Goal: Transaction & Acquisition: Purchase product/service

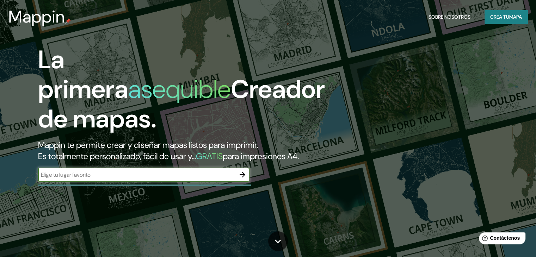
click at [161, 179] on input "text" at bounding box center [136, 175] width 197 height 8
paste input "H. C. [PERSON_NAME][GEOGRAPHIC_DATA]"
type input "H. C. [PERSON_NAME][GEOGRAPHIC_DATA]"
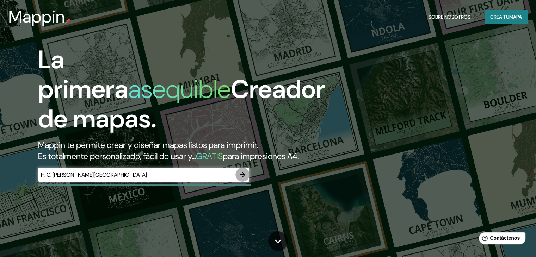
click at [243, 178] on icon "button" at bounding box center [243, 175] width 6 height 6
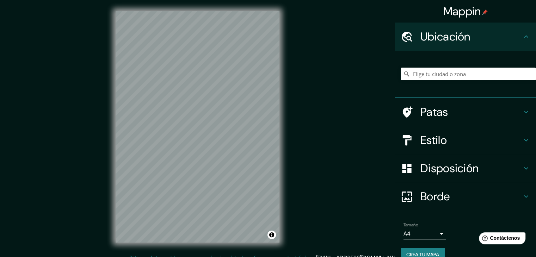
click at [283, 257] on html "Mappin Ubicación Patas Estilo Disposición Borde Elige un borde. Consejo : puede…" at bounding box center [268, 128] width 536 height 257
click at [100, 229] on div "Mappin Ubicación Patas Estilo Disposición Borde Elige un borde. Consejo : puede…" at bounding box center [268, 132] width 536 height 265
click at [462, 74] on input "Elige tu ciudad o zona" at bounding box center [468, 74] width 135 height 13
click at [419, 79] on input "Elige tu ciudad o zona" at bounding box center [468, 74] width 135 height 13
paste input "H. C. [PERSON_NAME][GEOGRAPHIC_DATA], Paul [STREET_ADDRESS]"
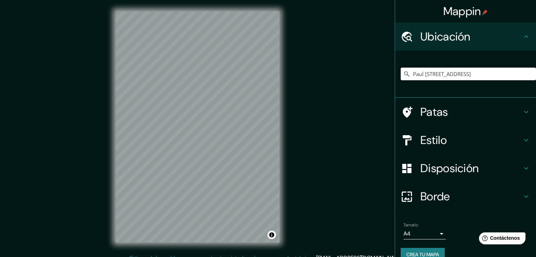
type input "Paul [STREET_ADDRESS]"
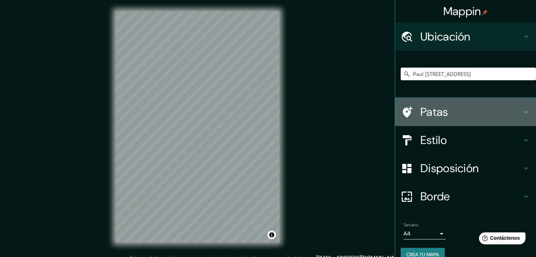
click at [441, 115] on font "Patas" at bounding box center [435, 112] width 28 height 15
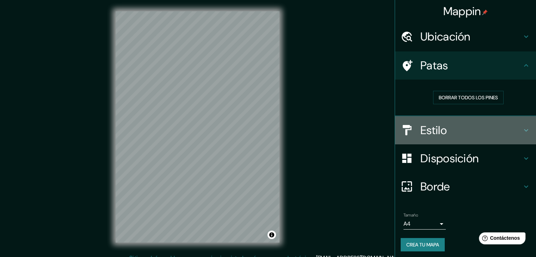
click at [452, 119] on div "Estilo" at bounding box center [465, 130] width 141 height 28
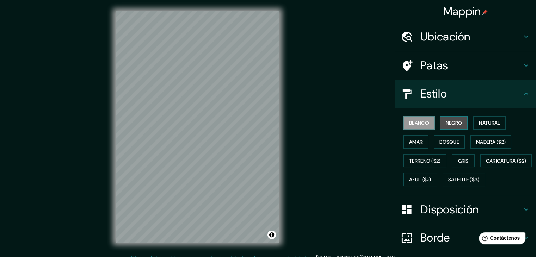
click at [449, 125] on font "Negro" at bounding box center [454, 123] width 17 height 6
click at [416, 141] on font "Amar" at bounding box center [415, 142] width 13 height 6
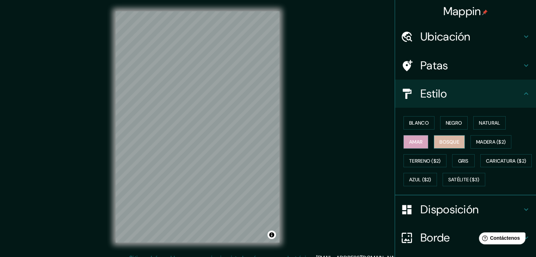
click at [453, 140] on font "Bosque" at bounding box center [450, 142] width 20 height 6
click at [479, 144] on font "Madera ($2)" at bounding box center [491, 142] width 30 height 6
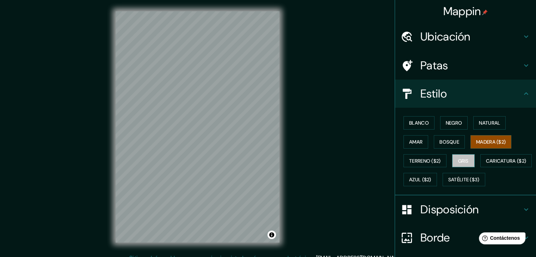
click at [463, 161] on font "Gris" at bounding box center [463, 161] width 11 height 6
click at [413, 136] on button "Amar" at bounding box center [416, 141] width 25 height 13
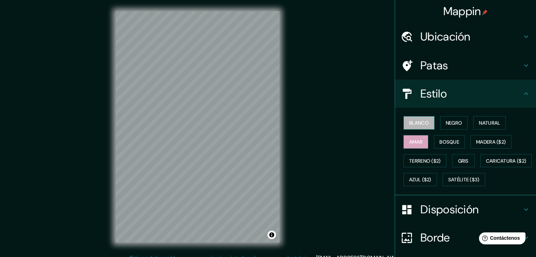
click at [409, 125] on font "Blanco" at bounding box center [419, 123] width 20 height 6
click at [449, 123] on font "Negro" at bounding box center [454, 123] width 17 height 6
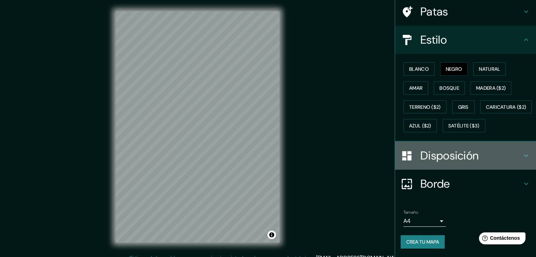
click at [463, 161] on font "Disposición" at bounding box center [450, 155] width 58 height 15
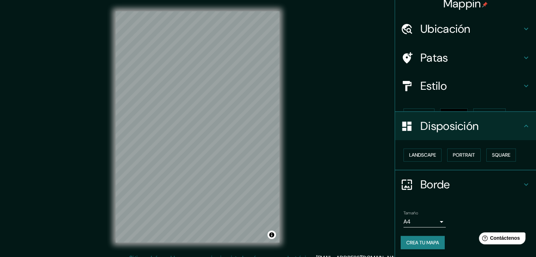
scroll to position [0, 0]
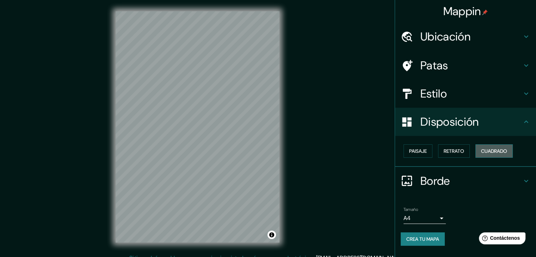
click at [486, 152] on font "Cuadrado" at bounding box center [494, 151] width 26 height 6
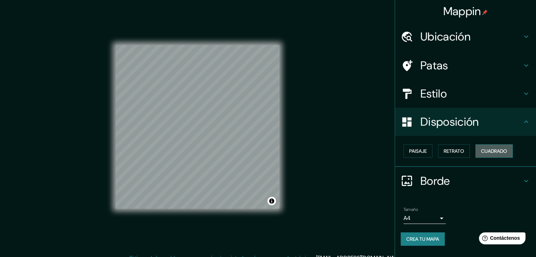
click at [486, 152] on font "Cuadrado" at bounding box center [494, 151] width 26 height 6
click at [419, 152] on font "Paisaje" at bounding box center [418, 151] width 18 height 6
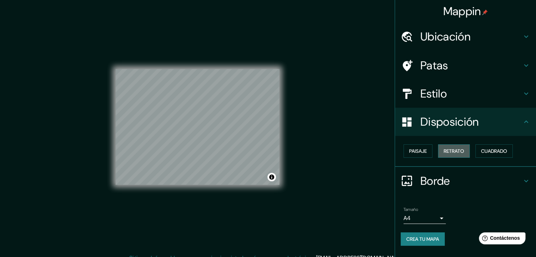
click at [447, 153] on font "Retrato" at bounding box center [454, 151] width 20 height 6
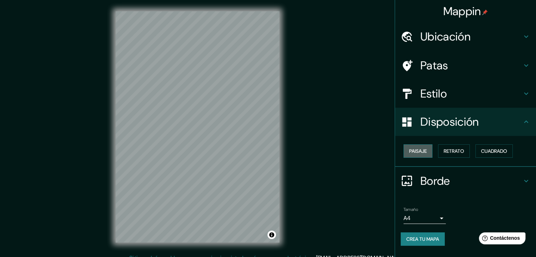
click at [421, 148] on font "Paisaje" at bounding box center [418, 151] width 18 height 6
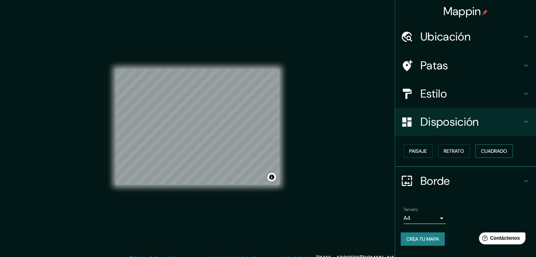
click at [490, 155] on font "Cuadrado" at bounding box center [494, 151] width 26 height 9
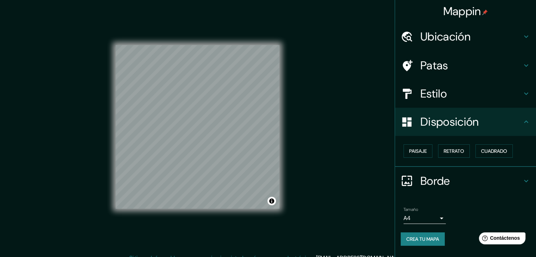
scroll to position [8, 0]
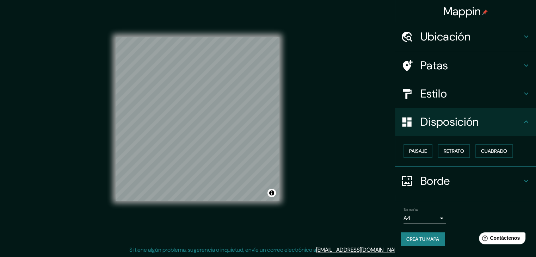
click at [447, 174] on font "Borde" at bounding box center [436, 181] width 30 height 15
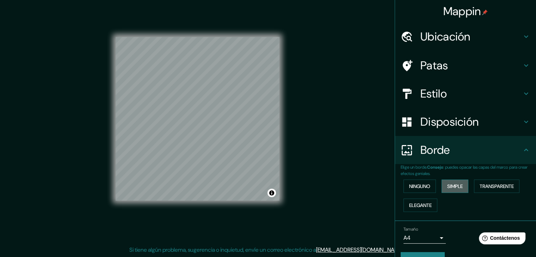
click at [454, 188] on font "Simple" at bounding box center [455, 186] width 16 height 6
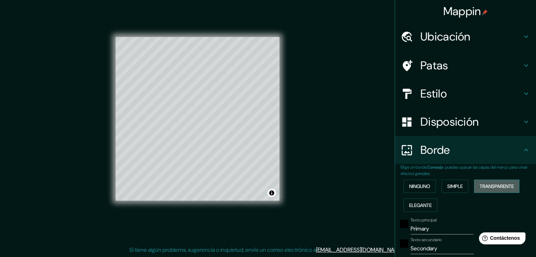
click at [480, 188] on font "Transparente" at bounding box center [497, 186] width 34 height 6
click at [413, 205] on font "Elegante" at bounding box center [420, 205] width 23 height 6
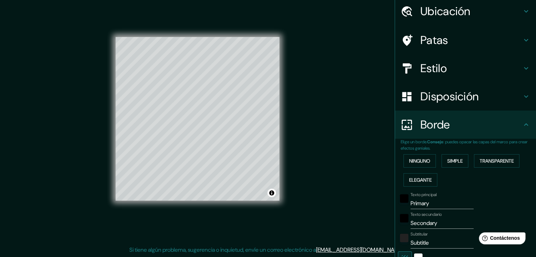
click at [442, 206] on input "Primary" at bounding box center [442, 203] width 63 height 11
type input "Primar"
type input "37"
type input "19"
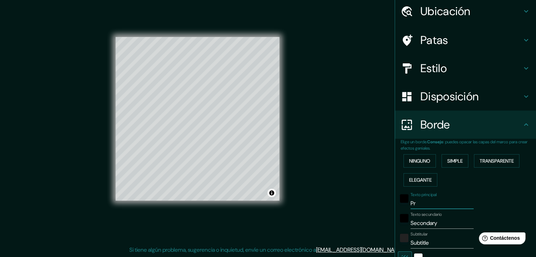
type input "P"
type input "37"
type input "19"
click at [443, 221] on input "Secondary" at bounding box center [442, 223] width 63 height 11
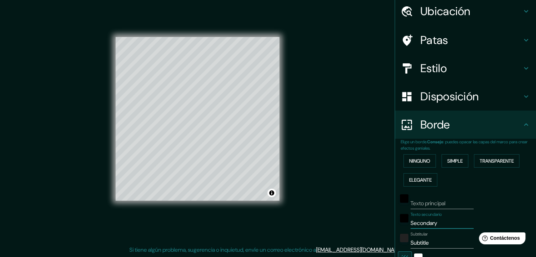
type input "Secondar"
type input "37"
type input "19"
type input "S"
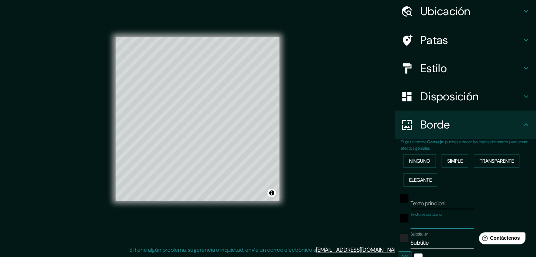
type input "37"
type input "19"
click at [443, 242] on input "Subtitle" at bounding box center [442, 243] width 63 height 11
type input "Subtitl"
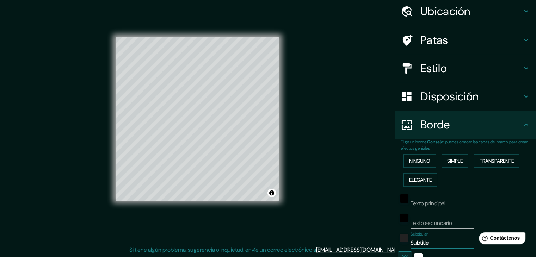
type input "37"
type input "19"
type input "S"
type input "37"
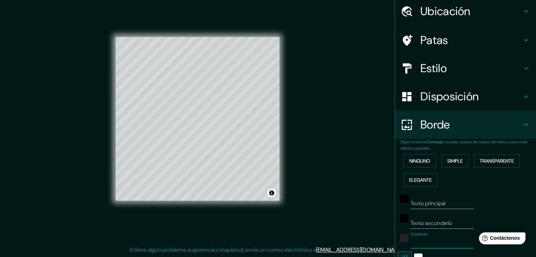
type input "37"
type input "19"
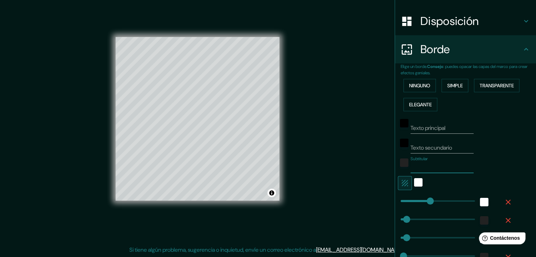
scroll to position [101, 0]
type input "0"
drag, startPoint x: 425, startPoint y: 199, endPoint x: 393, endPoint y: 200, distance: 31.7
type input "37"
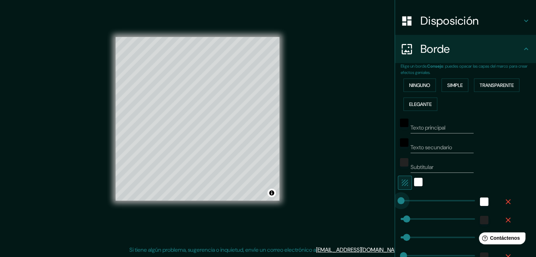
type input "19"
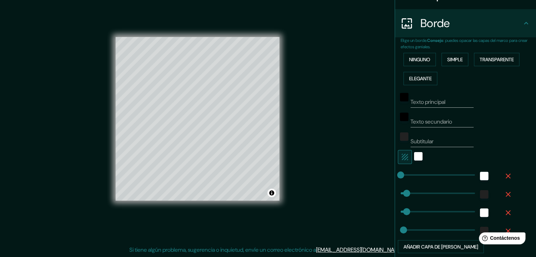
scroll to position [128, 0]
type input "0"
drag, startPoint x: 403, startPoint y: 191, endPoint x: 388, endPoint y: 191, distance: 15.2
type input "37"
type input "19"
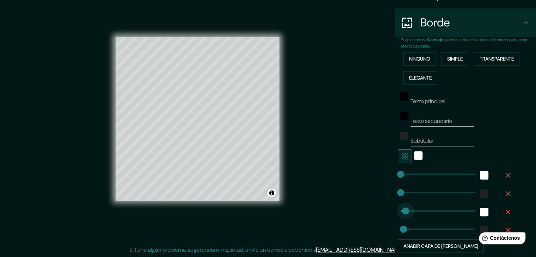
type input "0"
drag, startPoint x: 400, startPoint y: 209, endPoint x: 383, endPoint y: 214, distance: 18.3
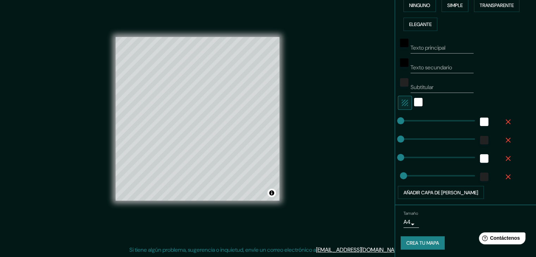
scroll to position [163, 0]
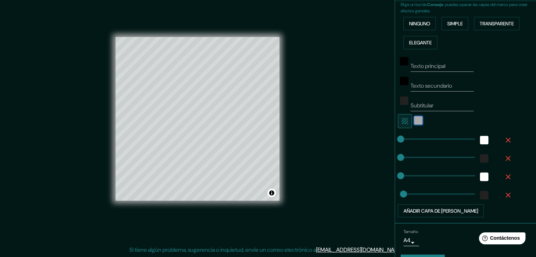
click at [415, 116] on div "blanco" at bounding box center [418, 120] width 8 height 8
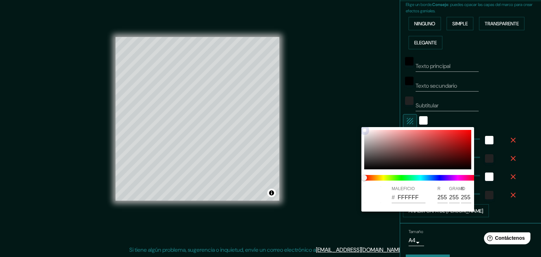
type input "19"
type input "4F4848"
type input "79"
type input "72"
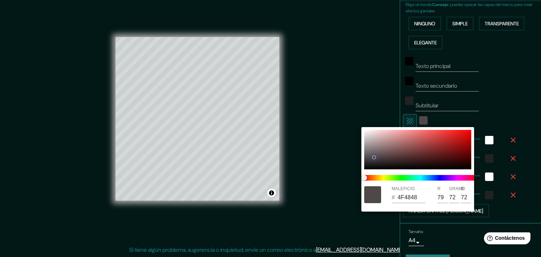
type input "19"
type input "454242"
type input "69"
type input "66"
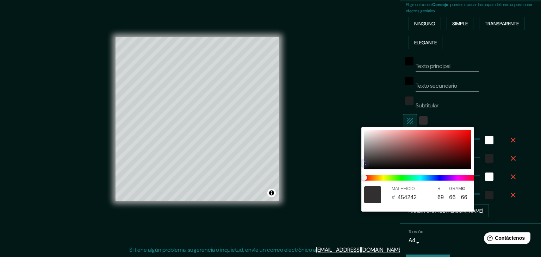
type input "19"
type input "252525"
type input "37"
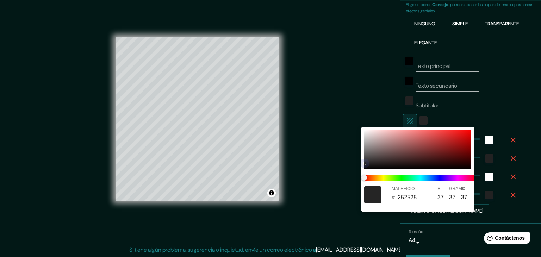
type input "19"
type input "1C1C1C"
type input "28"
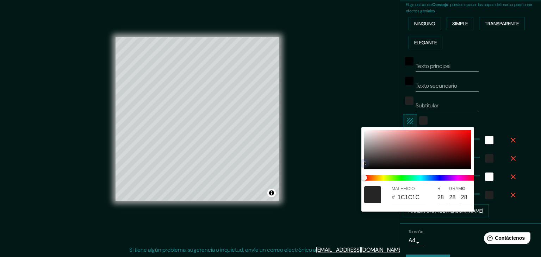
type input "19"
type input "171717"
type input "23"
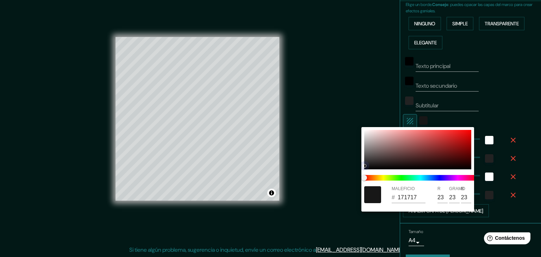
type input "19"
type input "151515"
type input "21"
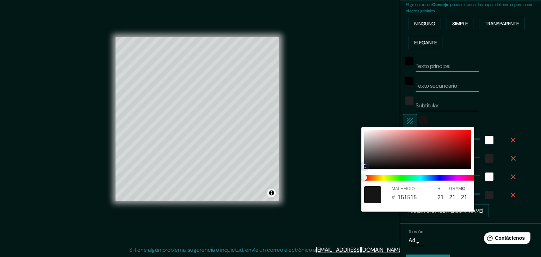
drag, startPoint x: 372, startPoint y: 135, endPoint x: 354, endPoint y: 176, distance: 44.2
click at [354, 176] on div "MALEFICIO # 151515 R 21 GRAMO 21 B 21" at bounding box center [270, 128] width 541 height 257
click at [506, 119] on div at bounding box center [270, 128] width 541 height 257
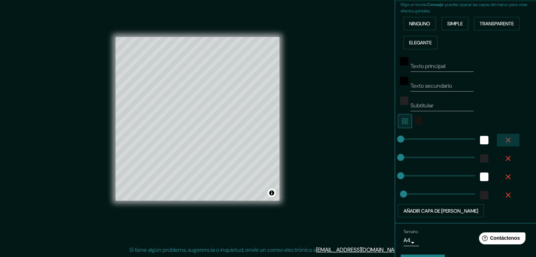
click at [504, 143] on icon "button" at bounding box center [508, 140] width 8 height 8
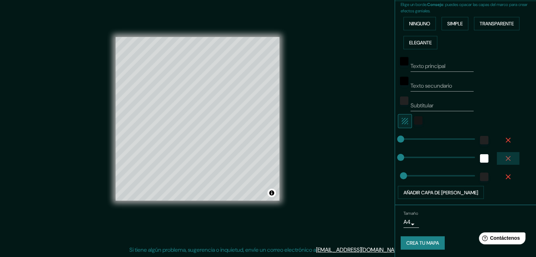
click at [501, 152] on button "button" at bounding box center [508, 158] width 23 height 13
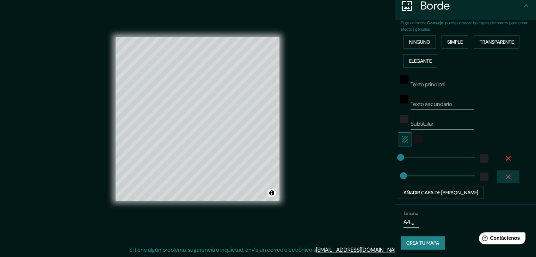
click at [505, 173] on icon "button" at bounding box center [508, 177] width 8 height 8
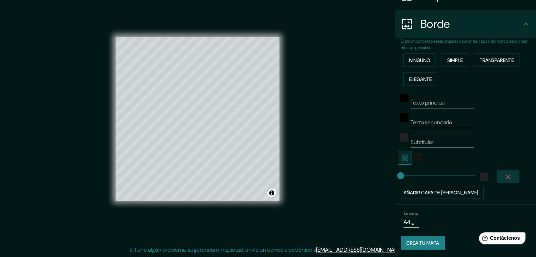
click at [505, 173] on icon "button" at bounding box center [508, 177] width 8 height 8
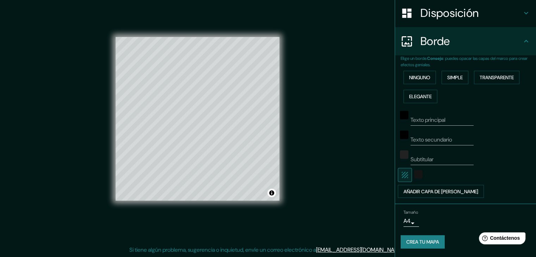
scroll to position [108, 0]
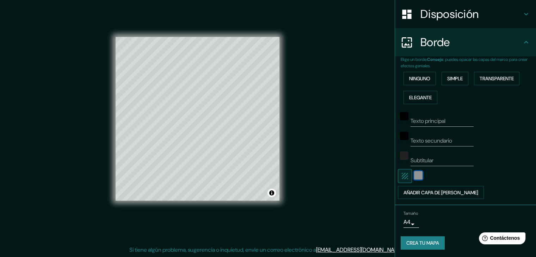
click at [414, 173] on div "color-151515" at bounding box center [418, 175] width 8 height 8
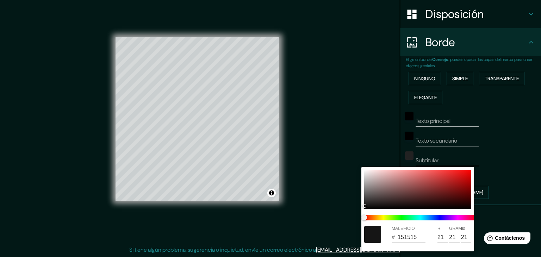
click at [496, 171] on div at bounding box center [270, 128] width 541 height 257
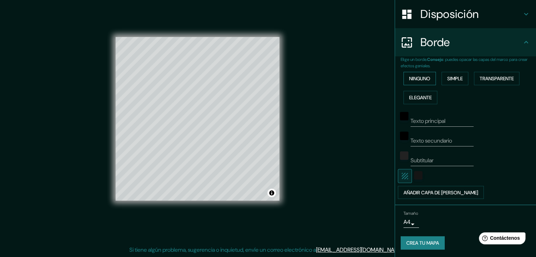
click at [419, 76] on font "Ninguno" at bounding box center [419, 78] width 21 height 6
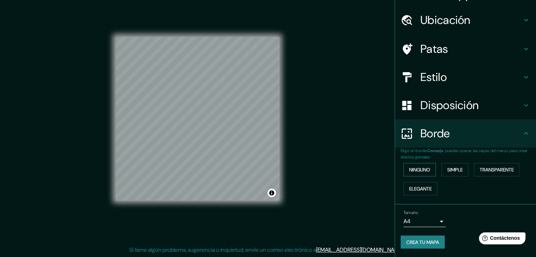
scroll to position [16, 0]
click at [247, 123] on div at bounding box center [247, 123] width 6 height 6
click at [250, 123] on div at bounding box center [248, 124] width 6 height 6
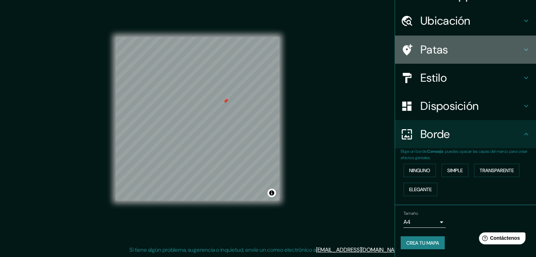
click at [450, 53] on h4 "Patas" at bounding box center [472, 50] width 102 height 14
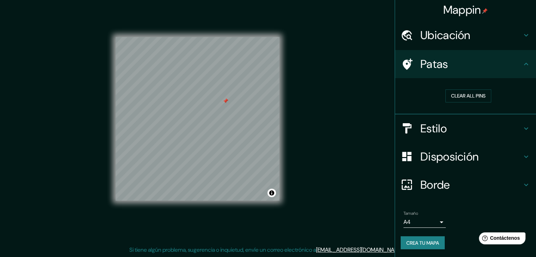
scroll to position [2, 0]
click at [488, 99] on font "Borrar todos los pines" at bounding box center [468, 95] width 59 height 9
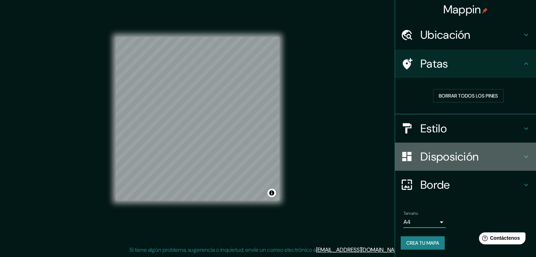
click at [489, 152] on h4 "Disposición" at bounding box center [472, 157] width 102 height 14
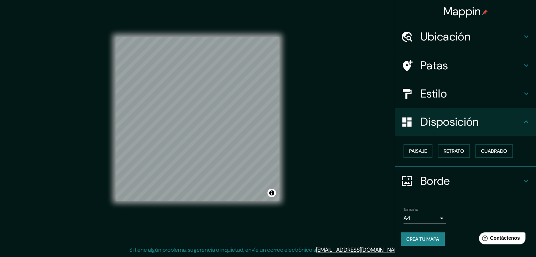
scroll to position [0, 0]
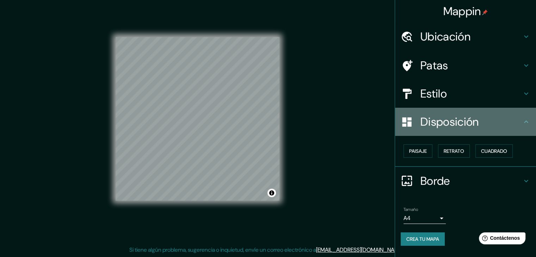
click at [506, 131] on div "Disposición" at bounding box center [465, 122] width 141 height 28
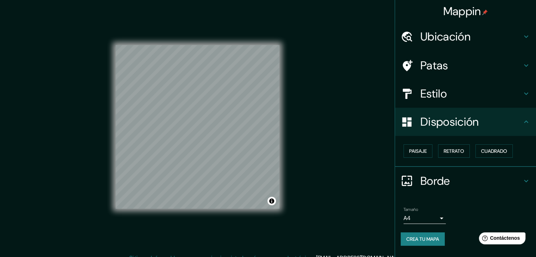
click at [310, 62] on div "Mappin Ubicación Paul [STREET_ADDRESS] Lyngby, [GEOGRAPHIC_DATA] Paul [STREET_A…" at bounding box center [268, 132] width 536 height 265
click at [441, 39] on font "Ubicación" at bounding box center [446, 36] width 50 height 15
